Goal: Complete application form

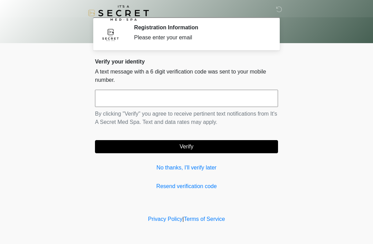
click at [161, 99] on input "text" at bounding box center [186, 98] width 183 height 17
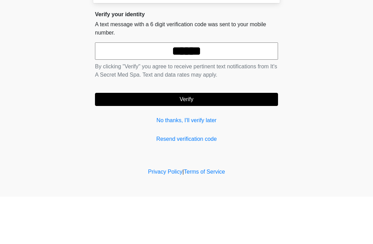
type input "******"
click at [246, 140] on button "Verify" at bounding box center [186, 146] width 183 height 13
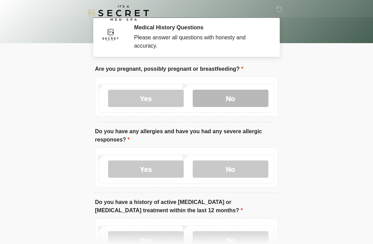
click at [232, 96] on label "No" at bounding box center [231, 98] width 76 height 17
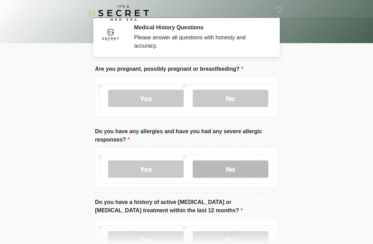
click at [242, 172] on label "No" at bounding box center [231, 169] width 76 height 17
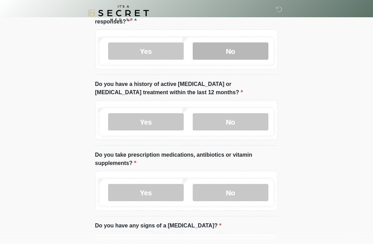
scroll to position [120, 0]
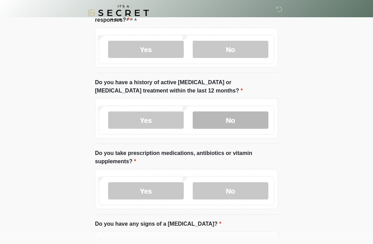
click at [242, 116] on label "No" at bounding box center [231, 120] width 76 height 17
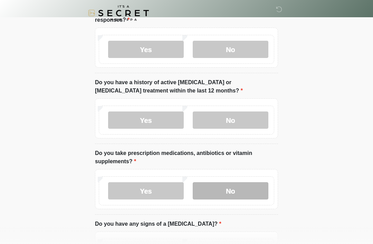
click at [239, 192] on label "No" at bounding box center [231, 191] width 76 height 17
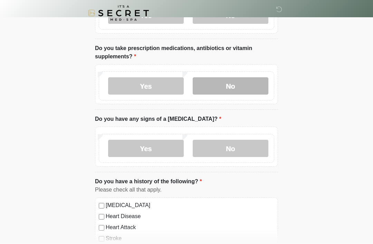
scroll to position [225, 0]
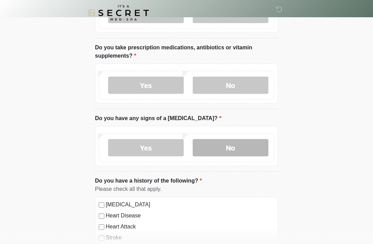
click at [241, 149] on label "No" at bounding box center [231, 148] width 76 height 17
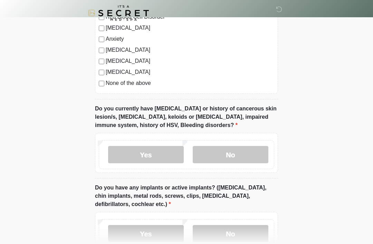
scroll to position [479, 0]
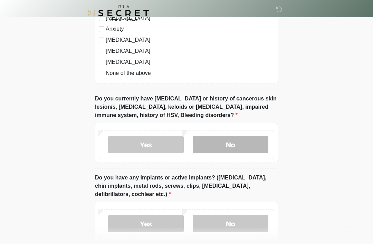
click at [240, 146] on label "No" at bounding box center [231, 144] width 76 height 17
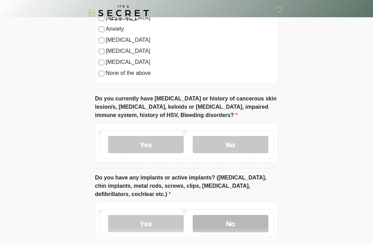
click at [234, 221] on label "No" at bounding box center [231, 223] width 76 height 17
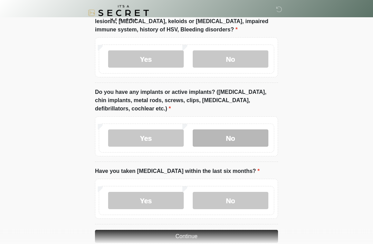
scroll to position [578, 0]
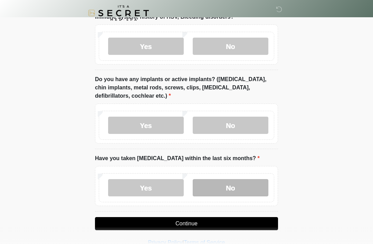
click at [244, 189] on label "No" at bounding box center [231, 187] width 76 height 17
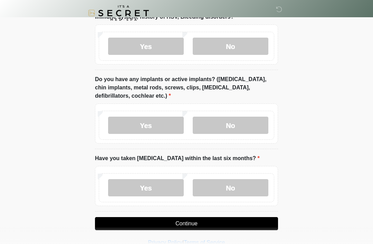
click at [210, 221] on button "Continue" at bounding box center [186, 223] width 183 height 13
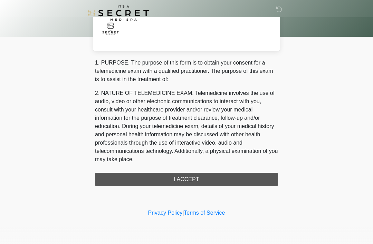
scroll to position [0, 0]
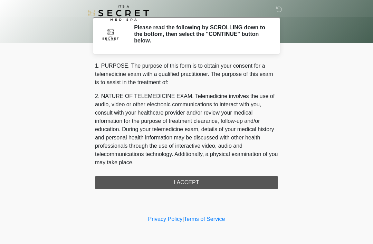
click at [200, 182] on div "1. PURPOSE. The purpose of this form is to obtain your consent for a telemedici…" at bounding box center [186, 126] width 183 height 128
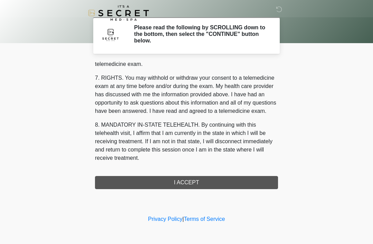
click at [189, 182] on button "I ACCEPT" at bounding box center [186, 182] width 183 height 13
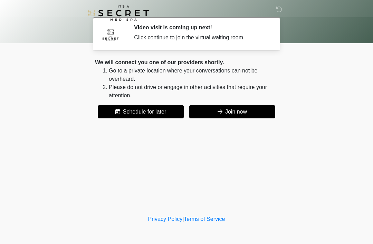
click at [237, 109] on button "Join now" at bounding box center [232, 111] width 86 height 13
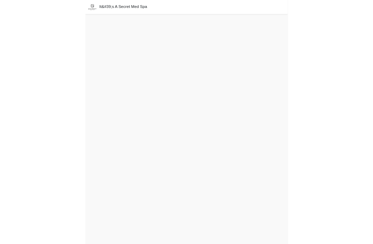
scroll to position [2, 0]
